Goal: Transaction & Acquisition: Subscribe to service/newsletter

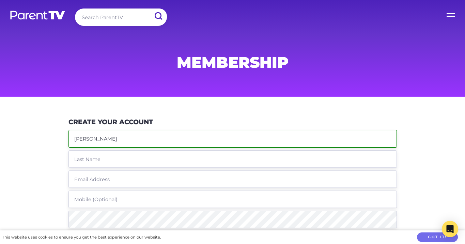
type input "[PERSON_NAME]"
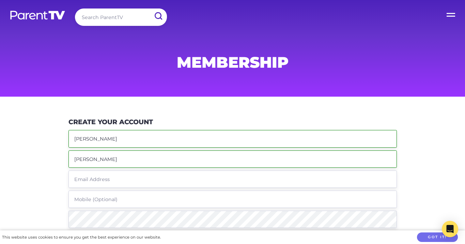
type input "[PERSON_NAME]"
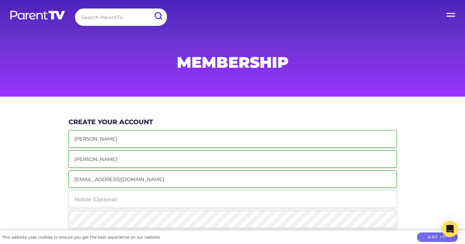
type input "[EMAIL_ADDRESS][DOMAIN_NAME]"
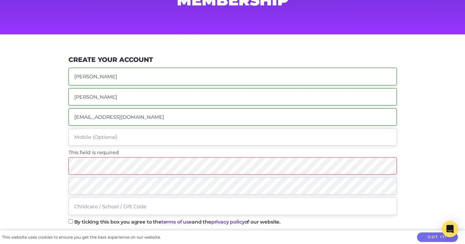
scroll to position [65, 0]
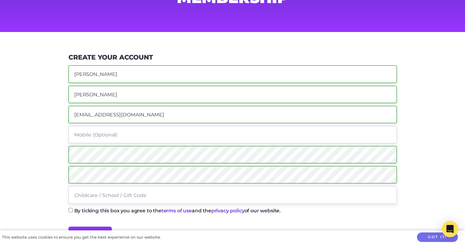
click at [121, 197] on input "text" at bounding box center [233, 194] width 329 height 17
type input "S"
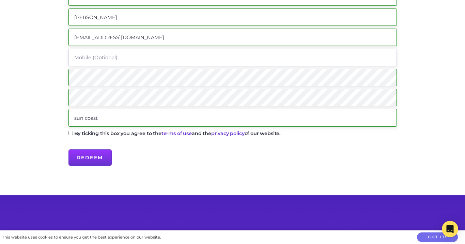
scroll to position [142, 0]
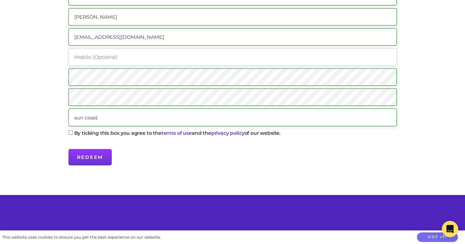
type input "sun coast"
click at [71, 133] on input "By ticking this box you agree to the terms of use and the privacy policy of our…" at bounding box center [71, 133] width 4 height 4
checkbox input "true"
click at [85, 118] on input "sun coast" at bounding box center [233, 117] width 329 height 17
type input "suncoast"
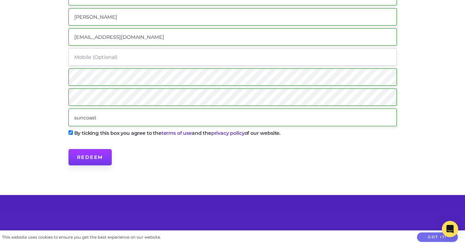
click at [94, 157] on input "Redeem" at bounding box center [90, 157] width 43 height 16
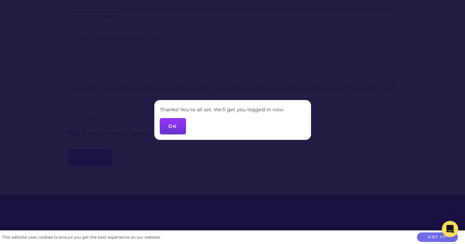
click at [172, 132] on button "OK" at bounding box center [173, 126] width 26 height 16
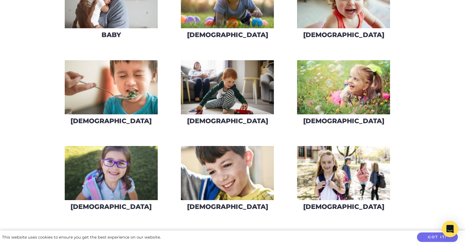
scroll to position [217, 0]
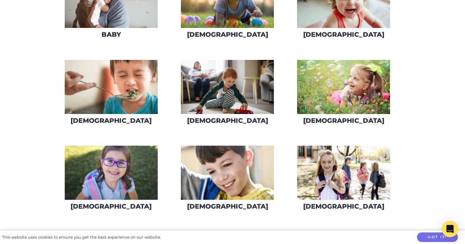
click at [99, 87] on img at bounding box center [111, 87] width 93 height 54
